Goal: Task Accomplishment & Management: Use online tool/utility

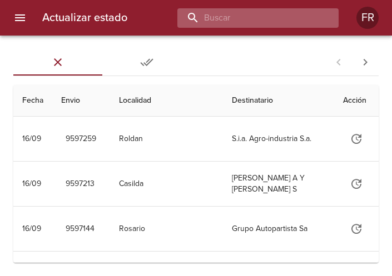
click at [286, 18] on input "buscar" at bounding box center [248, 17] width 142 height 19
type input "9563665"
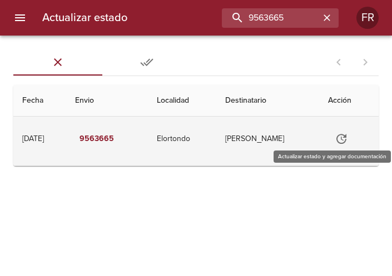
click at [342, 138] on icon "Tabla de envíos del cliente" at bounding box center [341, 138] width 13 height 13
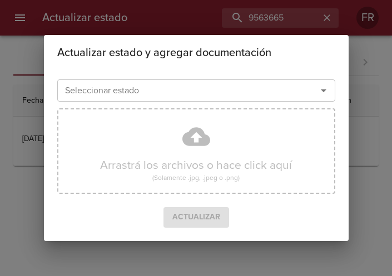
click at [327, 92] on icon "Abrir" at bounding box center [323, 90] width 13 height 13
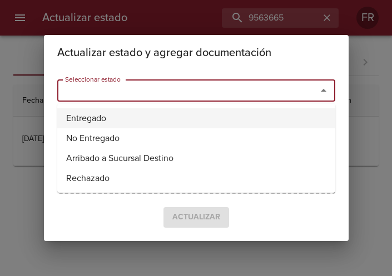
click at [147, 115] on li "Entregado" at bounding box center [196, 118] width 278 height 20
type input "Entregado"
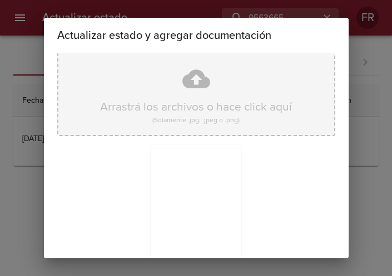
scroll to position [158, 0]
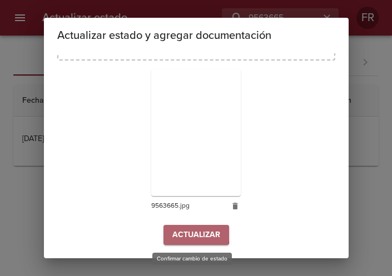
click at [172, 233] on span "Actualizar" at bounding box center [196, 235] width 48 height 14
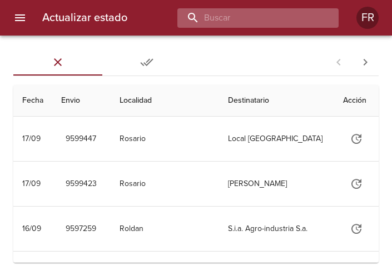
click at [281, 17] on input "buscar" at bounding box center [248, 17] width 142 height 19
type input "9586947"
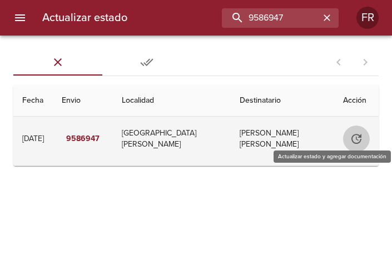
click at [345, 137] on button "Tabla de envíos del cliente" at bounding box center [356, 139] width 27 height 27
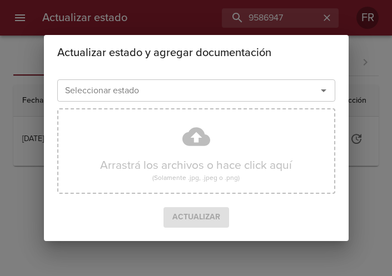
click at [327, 93] on icon "Abrir" at bounding box center [323, 90] width 13 height 13
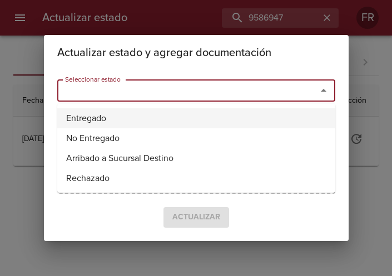
click at [202, 113] on li "Entregado" at bounding box center [196, 118] width 278 height 20
type input "Entregado"
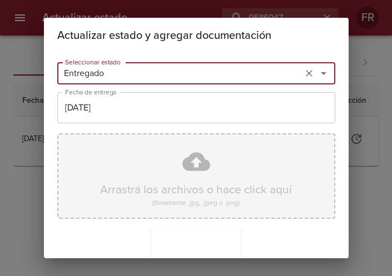
scroll to position [158, 0]
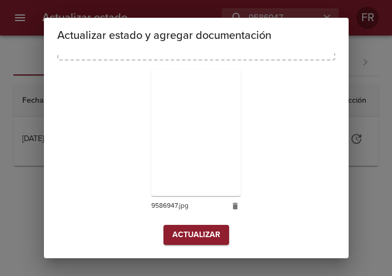
click at [194, 235] on span "Actualizar" at bounding box center [196, 235] width 48 height 14
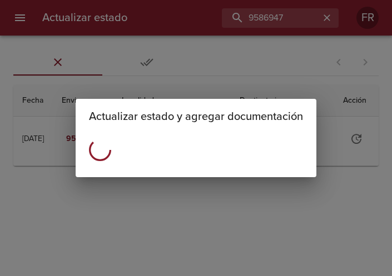
scroll to position [0, 0]
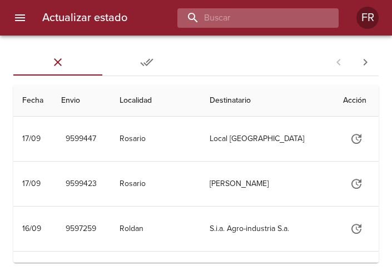
click at [272, 17] on input "buscar" at bounding box center [248, 17] width 142 height 19
type input "9546411"
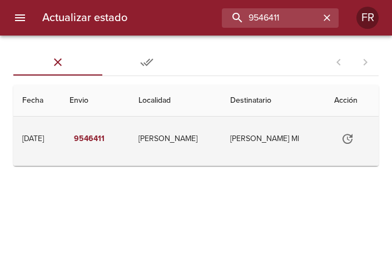
click at [350, 137] on icon "Tabla de envíos del cliente" at bounding box center [347, 139] width 10 height 10
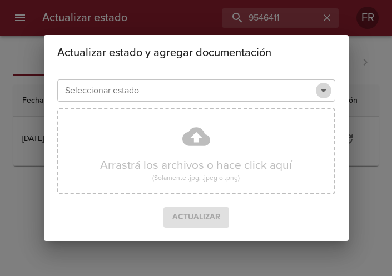
click at [322, 93] on icon "Abrir" at bounding box center [323, 90] width 13 height 13
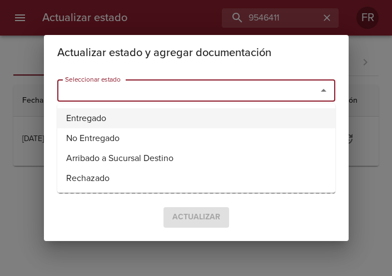
click at [125, 117] on li "Entregado" at bounding box center [196, 118] width 278 height 20
type input "Entregado"
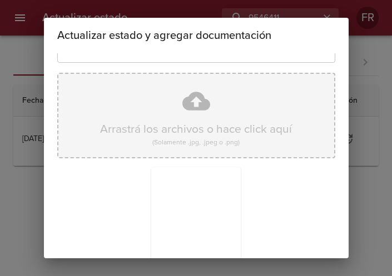
scroll to position [158, 0]
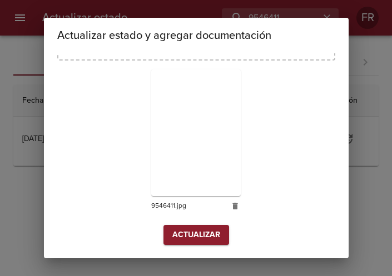
click at [177, 230] on span "Actualizar" at bounding box center [196, 235] width 48 height 14
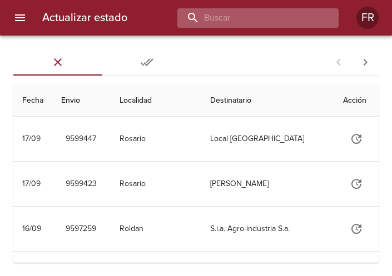
click at [287, 21] on input "buscar" at bounding box center [248, 17] width 142 height 19
type input "9568290"
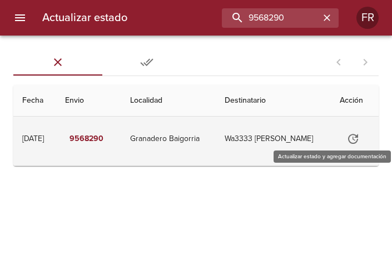
click at [357, 136] on icon "Tabla de envíos del cliente" at bounding box center [352, 138] width 13 height 13
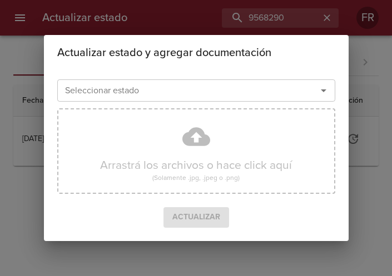
click at [322, 90] on icon "Abrir" at bounding box center [324, 90] width 6 height 3
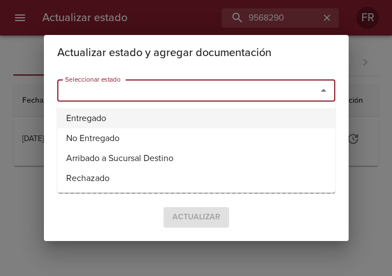
click at [141, 112] on li "Entregado" at bounding box center [196, 118] width 278 height 20
type input "Entregado"
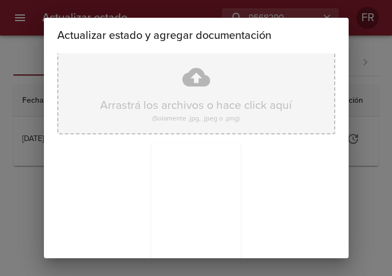
scroll to position [158, 0]
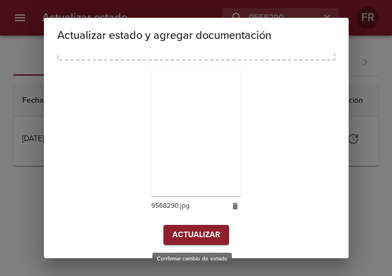
click at [181, 231] on span "Actualizar" at bounding box center [196, 235] width 48 height 14
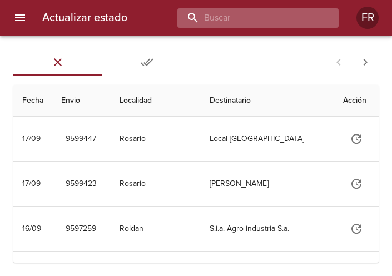
click at [272, 19] on input "buscar" at bounding box center [248, 17] width 142 height 19
type input "9593810"
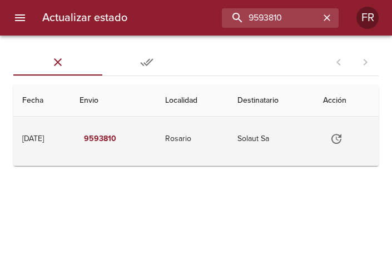
click at [341, 136] on icon "Tabla de envíos del cliente" at bounding box center [336, 138] width 13 height 13
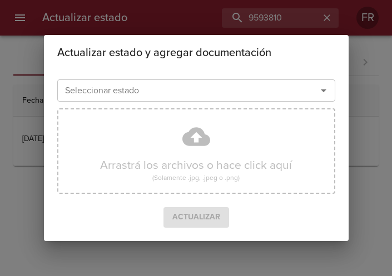
click at [322, 84] on icon "Abrir" at bounding box center [323, 90] width 13 height 13
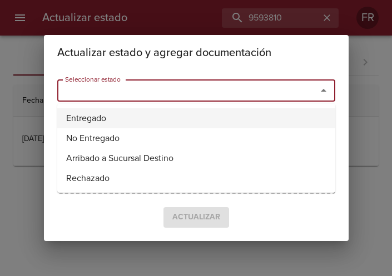
click at [181, 119] on li "Entregado" at bounding box center [196, 118] width 278 height 20
type input "Entregado"
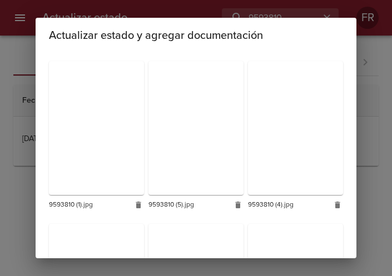
scroll to position [329, 0]
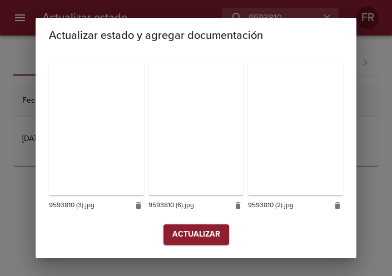
click at [187, 235] on span "Actualizar" at bounding box center [196, 235] width 48 height 14
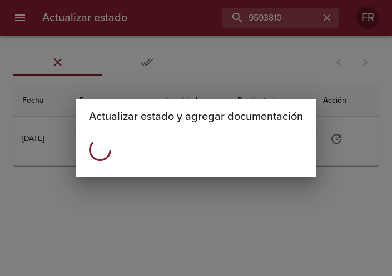
scroll to position [0, 0]
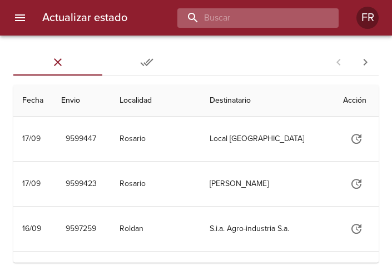
click at [259, 21] on input "buscar" at bounding box center [248, 17] width 142 height 19
type input "9593782"
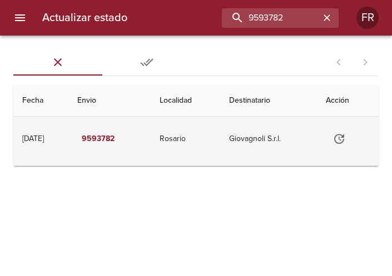
click at [346, 140] on icon "Tabla de envíos del cliente" at bounding box center [338, 138] width 13 height 13
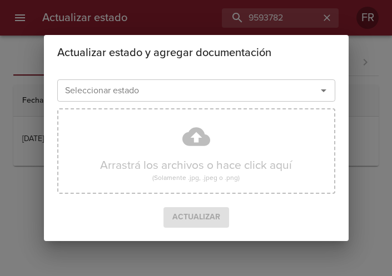
click at [326, 91] on icon "Abrir" at bounding box center [323, 90] width 13 height 13
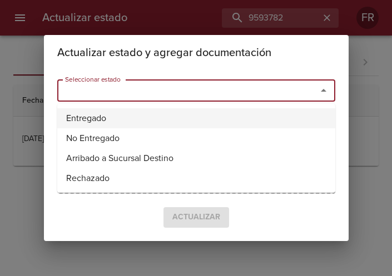
click at [155, 113] on li "Entregado" at bounding box center [196, 118] width 278 height 20
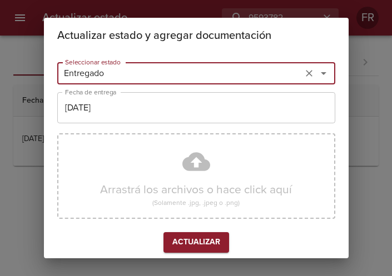
type input "Entregado"
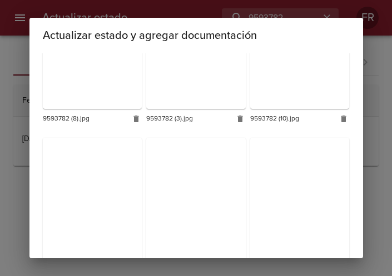
scroll to position [663, 0]
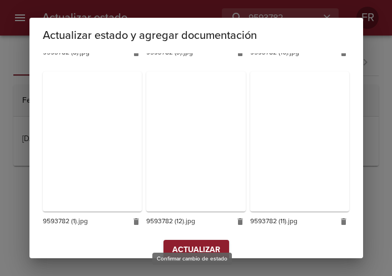
click at [187, 243] on span "Actualizar" at bounding box center [196, 250] width 48 height 14
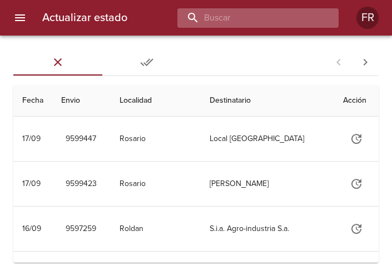
click at [302, 24] on input "buscar" at bounding box center [248, 17] width 142 height 19
type input "9593782"
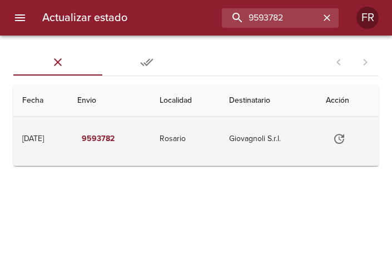
click at [342, 138] on icon "Tabla de envíos del cliente" at bounding box center [338, 138] width 13 height 13
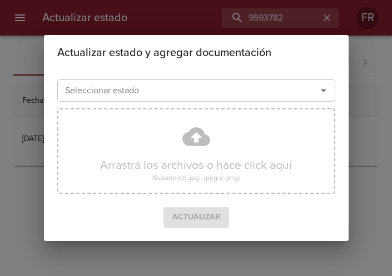
click at [322, 91] on icon "Abrir" at bounding box center [324, 90] width 6 height 3
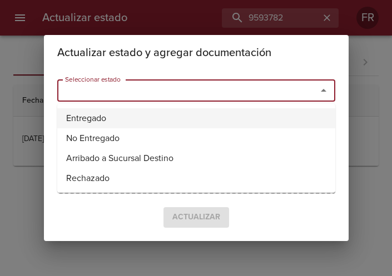
click at [265, 114] on li "Entregado" at bounding box center [196, 118] width 278 height 20
type input "Entregado"
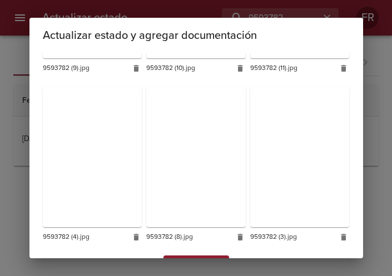
scroll to position [663, 0]
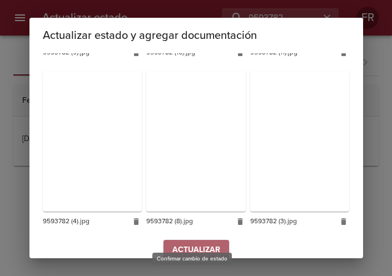
click at [198, 243] on span "Actualizar" at bounding box center [196, 250] width 48 height 14
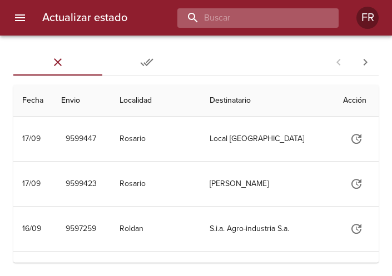
click at [296, 22] on input "buscar" at bounding box center [248, 17] width 142 height 19
type input "9538157"
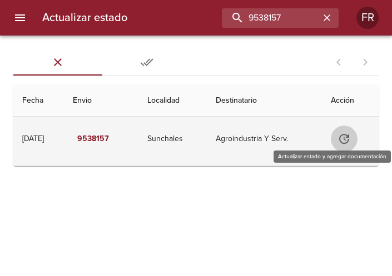
click at [348, 141] on icon "Tabla de envíos del cliente" at bounding box center [343, 138] width 13 height 13
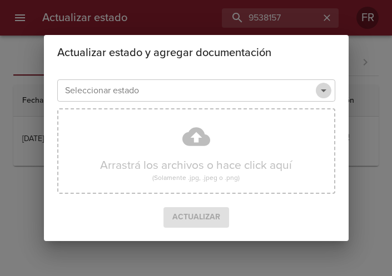
click at [323, 91] on icon "Abrir" at bounding box center [324, 90] width 6 height 3
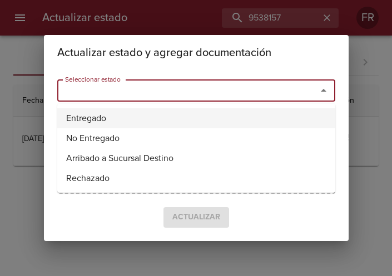
click at [77, 117] on li "Entregado" at bounding box center [196, 118] width 278 height 20
type input "Entregado"
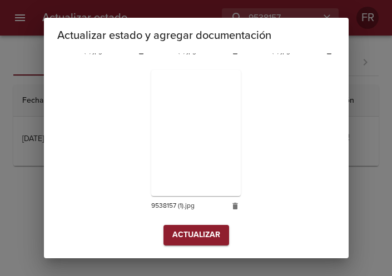
scroll to position [314, 0]
click at [201, 231] on span "Actualizar" at bounding box center [196, 235] width 48 height 14
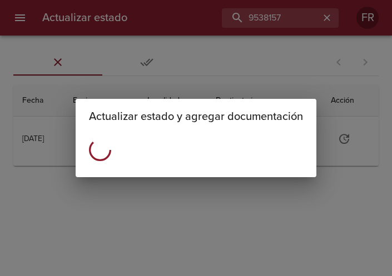
scroll to position [0, 0]
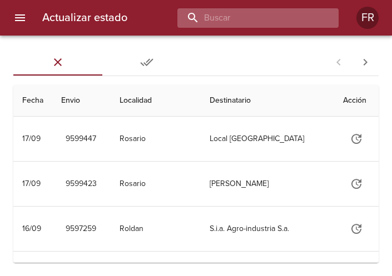
click at [266, 22] on input "buscar" at bounding box center [248, 17] width 142 height 19
type input "9593802"
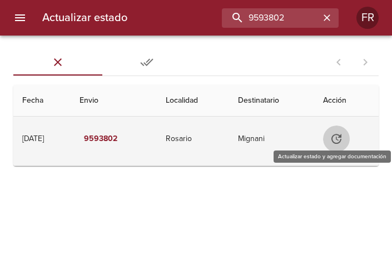
click at [341, 138] on icon "Tabla de envíos del cliente" at bounding box center [336, 139] width 10 height 10
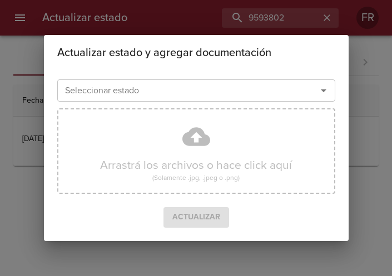
click at [317, 87] on icon "Abrir" at bounding box center [323, 90] width 13 height 13
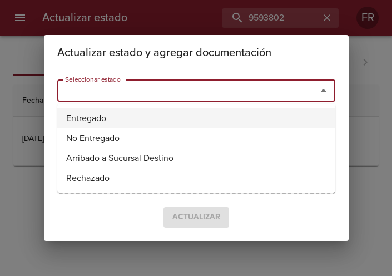
click at [128, 110] on li "Entregado" at bounding box center [196, 118] width 278 height 20
type input "Entregado"
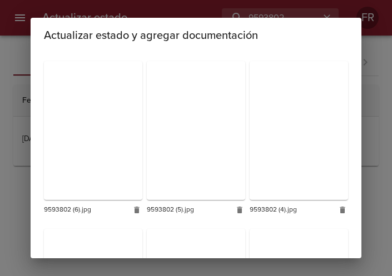
scroll to position [333, 0]
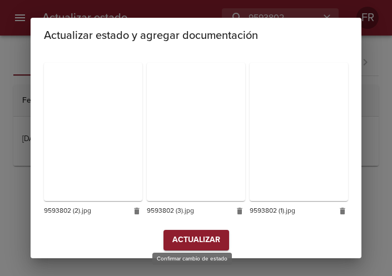
click at [181, 241] on span "Actualizar" at bounding box center [196, 240] width 48 height 14
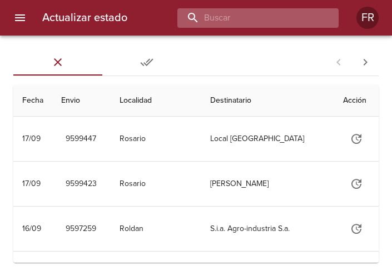
click at [272, 18] on input "buscar" at bounding box center [248, 17] width 142 height 19
type input "9593839"
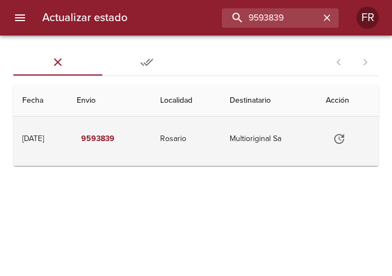
click at [340, 136] on icon "Tabla de envíos del cliente" at bounding box center [339, 139] width 10 height 10
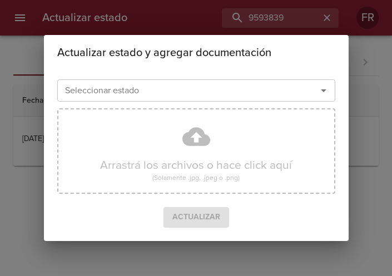
click at [326, 95] on icon "Abrir" at bounding box center [323, 90] width 13 height 13
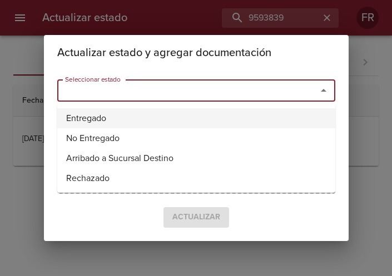
click at [171, 115] on li "Entregado" at bounding box center [196, 118] width 278 height 20
type input "Entregado"
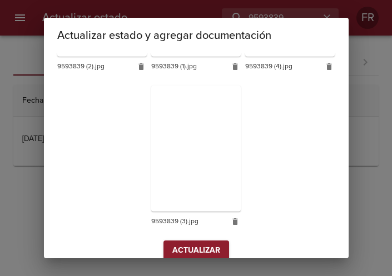
scroll to position [314, 0]
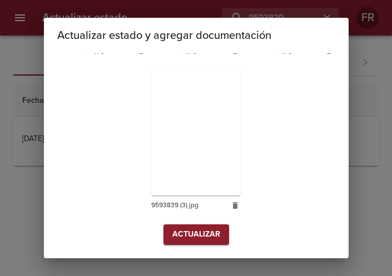
click at [193, 240] on span "Actualizar" at bounding box center [196, 235] width 48 height 14
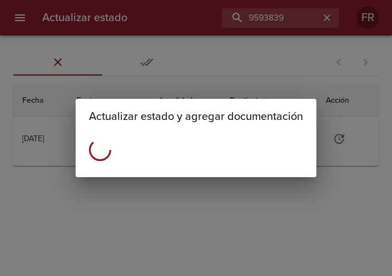
scroll to position [0, 0]
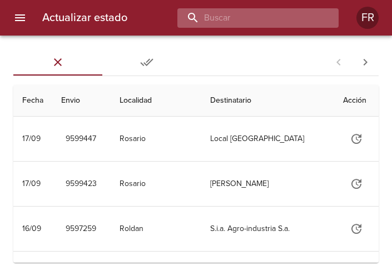
click at [274, 19] on input "buscar" at bounding box center [248, 17] width 142 height 19
type input "9516807"
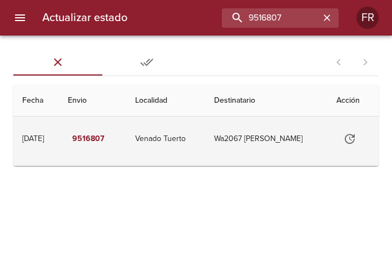
click at [350, 136] on icon "Tabla de envíos del cliente" at bounding box center [349, 138] width 13 height 13
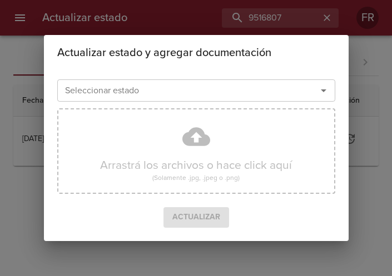
click at [323, 91] on icon "Abrir" at bounding box center [324, 90] width 6 height 3
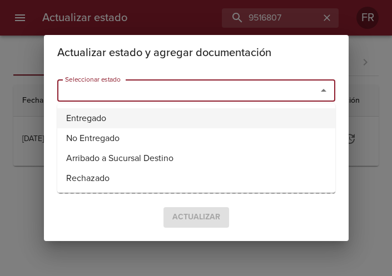
click at [232, 113] on li "Entregado" at bounding box center [196, 118] width 278 height 20
type input "Entregado"
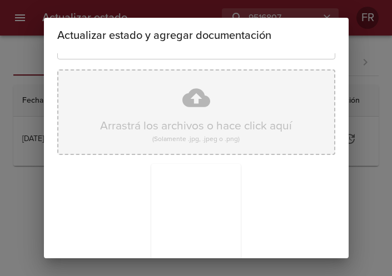
scroll to position [158, 0]
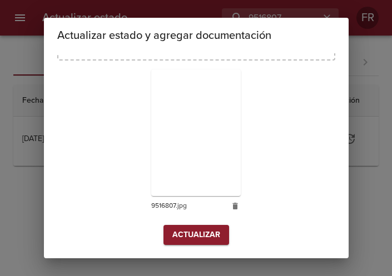
click at [185, 232] on span "Actualizar" at bounding box center [196, 235] width 48 height 14
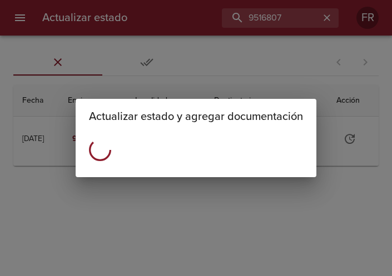
scroll to position [0, 0]
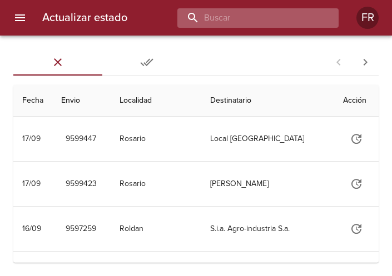
click at [283, 13] on input "buscar" at bounding box center [248, 17] width 142 height 19
type input "9516728"
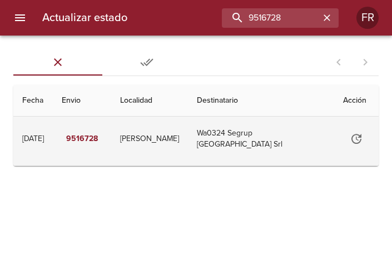
click at [355, 139] on icon "Tabla de envíos del cliente" at bounding box center [356, 138] width 13 height 13
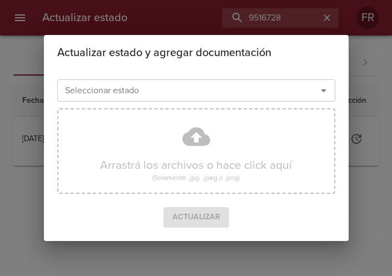
click at [321, 94] on icon "Abrir" at bounding box center [323, 90] width 13 height 13
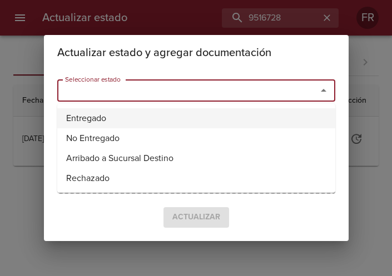
click at [182, 116] on li "Entregado" at bounding box center [196, 118] width 278 height 20
type input "Entregado"
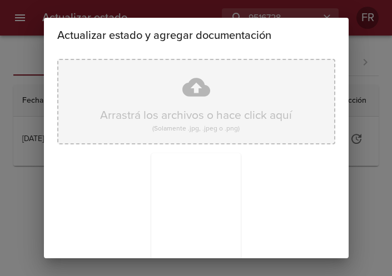
scroll to position [158, 0]
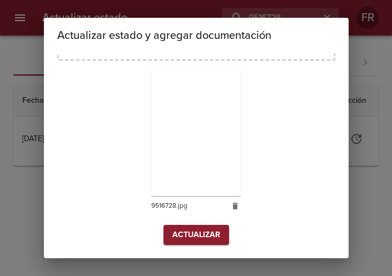
click at [175, 226] on button "Actualizar" at bounding box center [196, 235] width 66 height 21
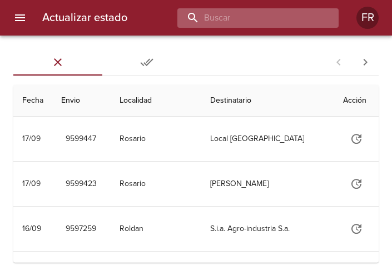
click at [269, 17] on input "buscar" at bounding box center [248, 17] width 142 height 19
type input "9518031"
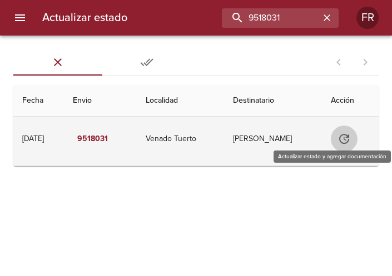
click at [348, 141] on icon "Tabla de envíos del cliente" at bounding box center [343, 138] width 13 height 13
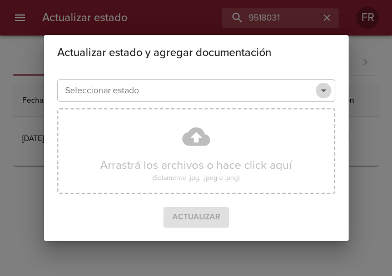
click at [322, 94] on icon "Abrir" at bounding box center [323, 90] width 13 height 13
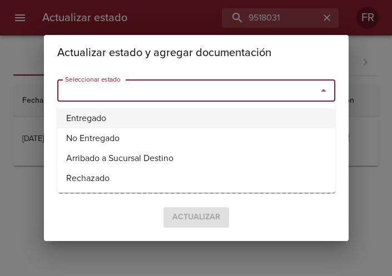
click at [178, 111] on li "Entregado" at bounding box center [196, 118] width 278 height 20
type input "Entregado"
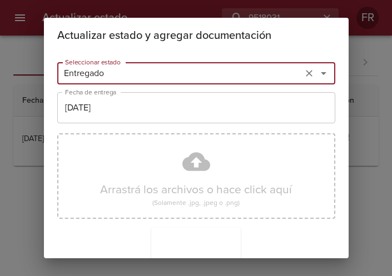
scroll to position [158, 0]
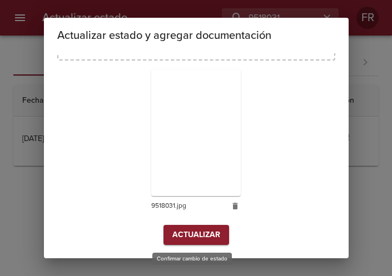
click at [174, 232] on span "Actualizar" at bounding box center [196, 235] width 48 height 14
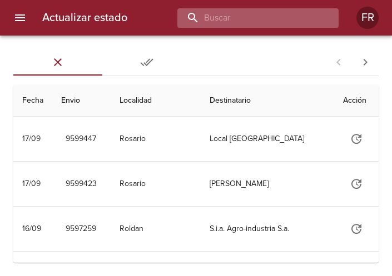
click at [274, 23] on input "buscar" at bounding box center [248, 17] width 142 height 19
type input "9529662"
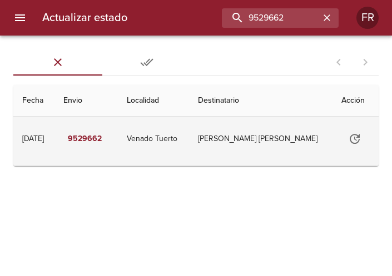
click at [349, 142] on icon "Tabla de envíos del cliente" at bounding box center [354, 138] width 13 height 13
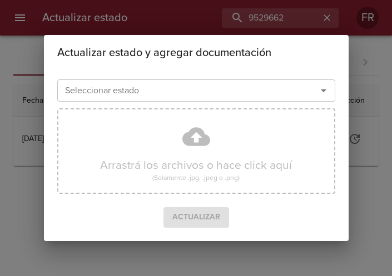
click at [323, 87] on icon "Abrir" at bounding box center [323, 90] width 13 height 13
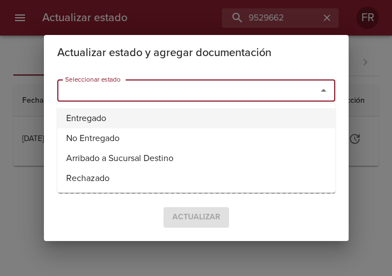
click at [182, 112] on li "Entregado" at bounding box center [196, 118] width 278 height 20
type input "Entregado"
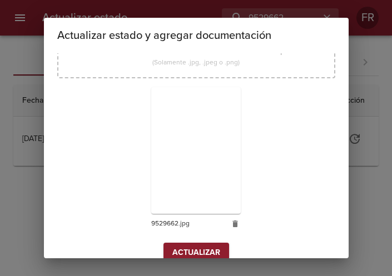
scroll to position [158, 0]
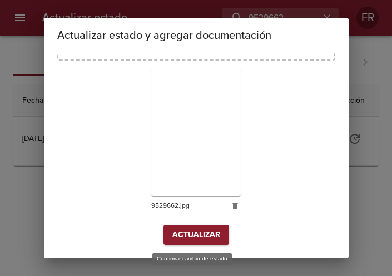
click at [177, 239] on span "Actualizar" at bounding box center [196, 235] width 48 height 14
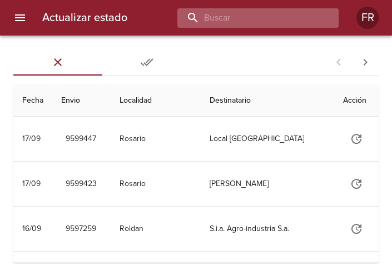
click at [251, 12] on input "buscar" at bounding box center [248, 17] width 142 height 19
type input "9460219"
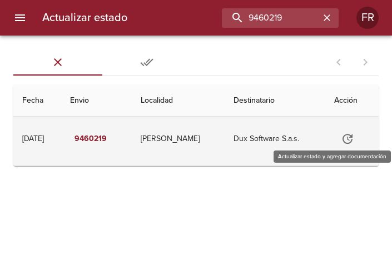
click at [358, 139] on button "Tabla de envíos del cliente" at bounding box center [347, 139] width 27 height 27
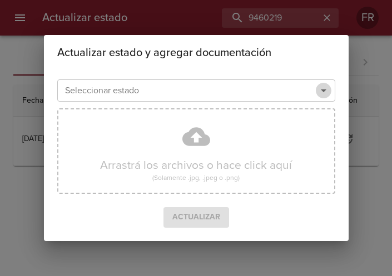
click at [327, 92] on icon "Abrir" at bounding box center [323, 90] width 13 height 13
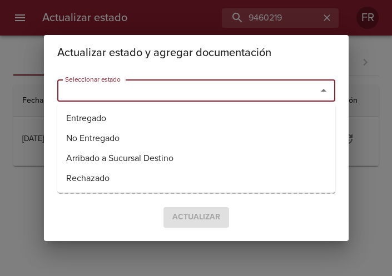
click at [256, 112] on li "Entregado" at bounding box center [196, 118] width 278 height 20
type input "Entregado"
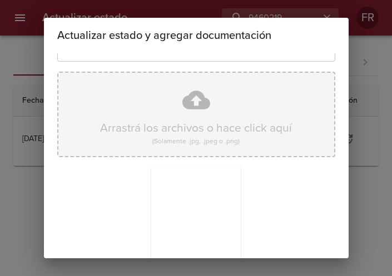
scroll to position [158, 0]
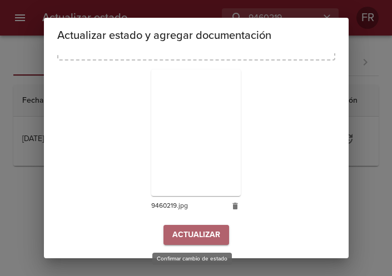
click at [192, 239] on span "Actualizar" at bounding box center [196, 235] width 48 height 14
